Goal: Task Accomplishment & Management: Complete application form

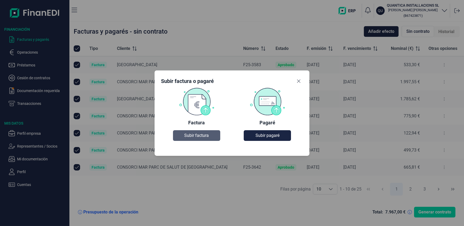
click at [199, 134] on span "Subir factura" at bounding box center [196, 135] width 25 height 6
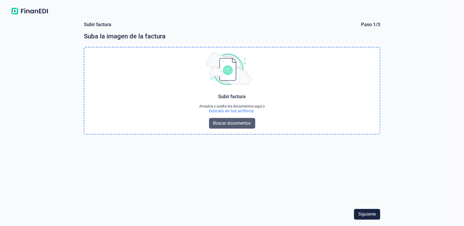
click at [248, 123] on span "Buscar documentos" at bounding box center [232, 123] width 38 height 6
click at [235, 124] on span "Buscar documentos" at bounding box center [232, 123] width 38 height 6
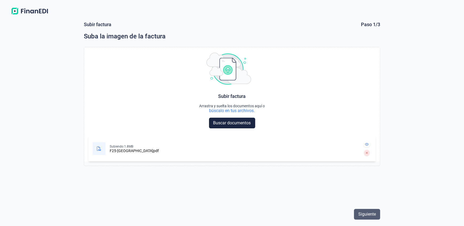
click at [363, 214] on span "Siguiente" at bounding box center [367, 214] width 18 height 6
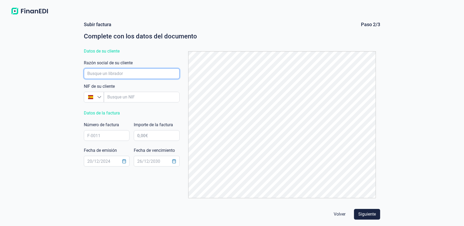
click at [108, 75] on input "empresaAutocomplete" at bounding box center [132, 73] width 96 height 11
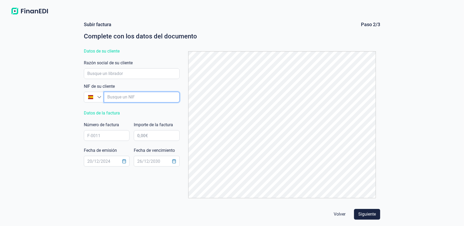
click at [120, 100] on input "empresaAutocomplete" at bounding box center [142, 97] width 76 height 11
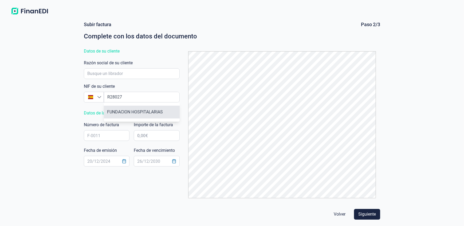
click at [142, 112] on li "FUNDACION HOSPITALARIAS" at bounding box center [142, 112] width 76 height 13
type input "R2802790B"
type input "FUNDACION HOSPITALARIAS"
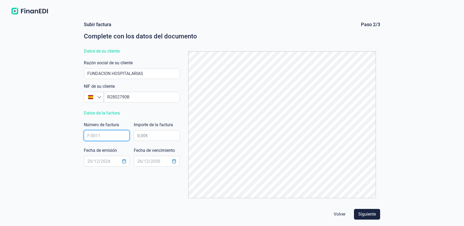
click at [106, 136] on input "text" at bounding box center [107, 135] width 46 height 11
type input "F25-3713"
click at [157, 134] on input "text" at bounding box center [157, 135] width 46 height 11
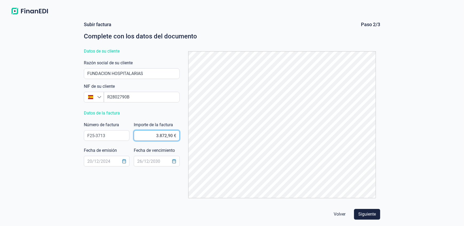
type input "3.872,96 €"
click at [99, 160] on input "text" at bounding box center [107, 161] width 46 height 11
type input "[DATE]"
click at [142, 163] on input "text" at bounding box center [157, 161] width 46 height 11
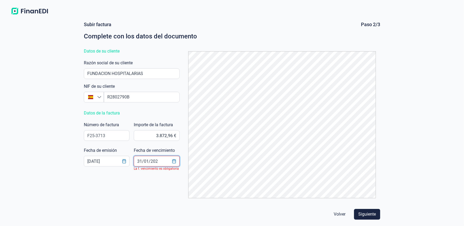
type input "[DATE]"
click button "Volver" at bounding box center [339, 214] width 20 height 11
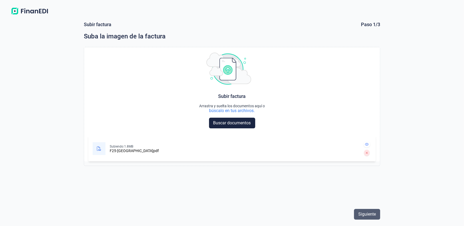
click at [365, 212] on span "Siguiente" at bounding box center [367, 214] width 18 height 6
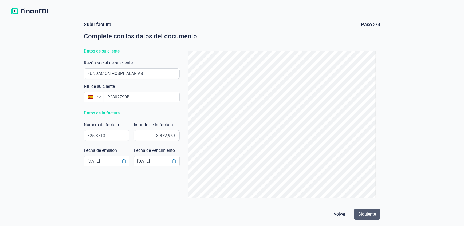
click at [367, 215] on span "Siguiente" at bounding box center [367, 214] width 18 height 6
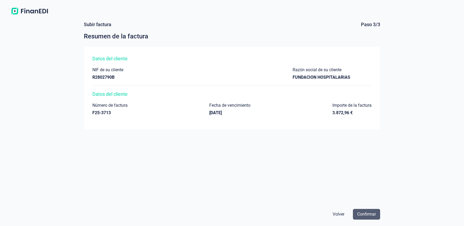
click at [367, 216] on span "Confirmar" at bounding box center [366, 214] width 19 height 6
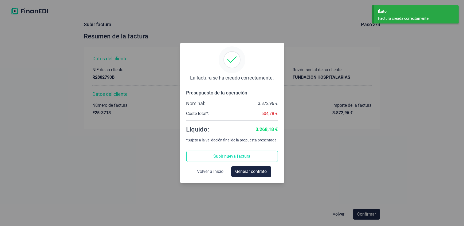
click at [209, 171] on span "Volver a Inicio" at bounding box center [210, 171] width 26 height 6
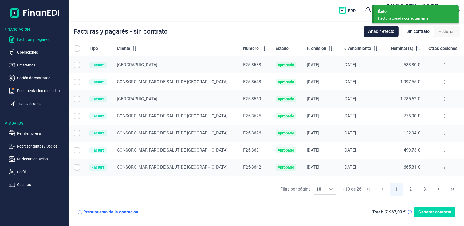
checkbox input "true"
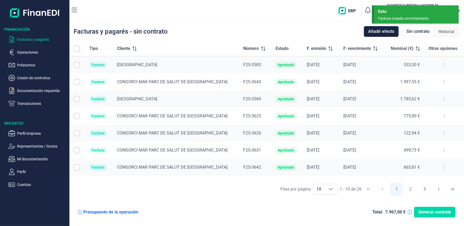
checkbox input "true"
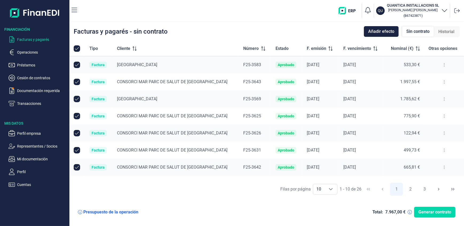
click at [261, 46] on icon at bounding box center [263, 48] width 4 height 4
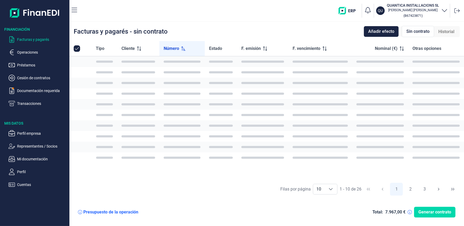
checkbox input "false"
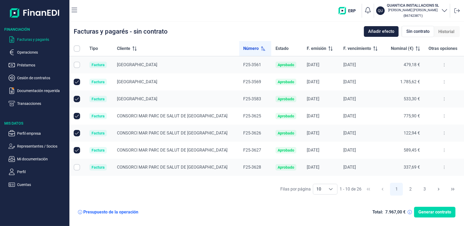
click at [261, 46] on icon at bounding box center [263, 48] width 4 height 4
